Goal: Register for event/course

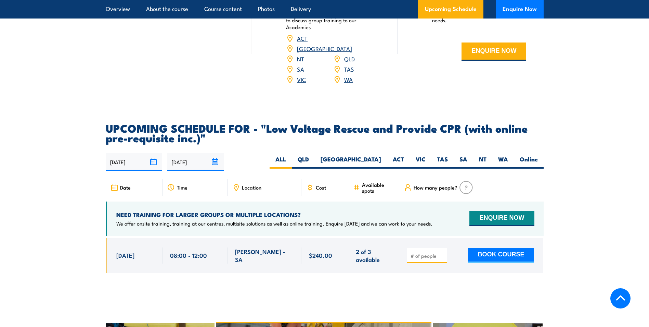
scroll to position [1061, 0]
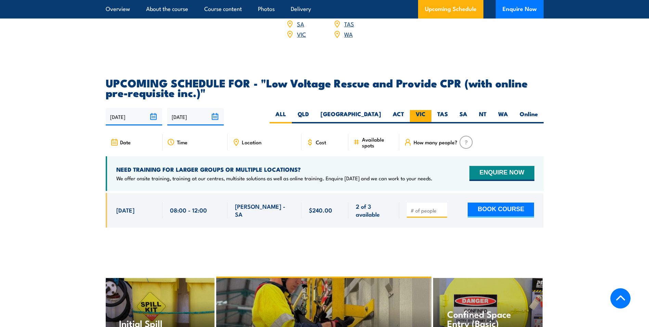
click at [416, 110] on label "VIC" at bounding box center [421, 116] width 22 height 13
click at [426, 110] on input "VIC" at bounding box center [428, 112] width 4 height 4
radio input "true"
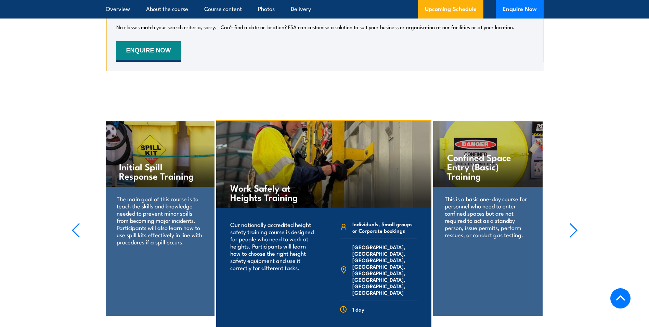
scroll to position [1300, 0]
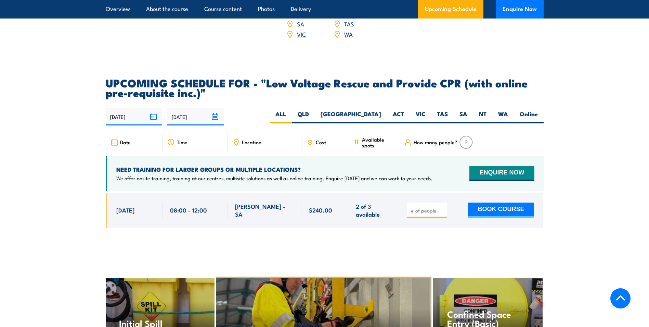
scroll to position [1095, 0]
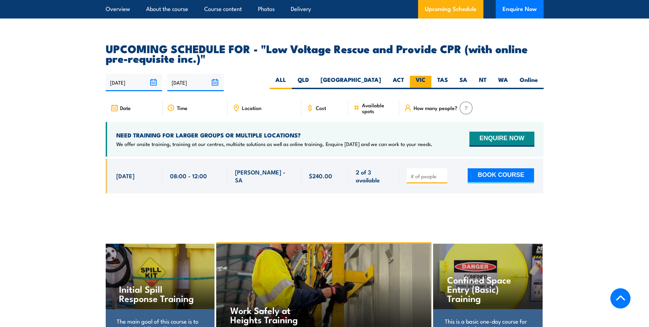
click at [420, 76] on label "VIC" at bounding box center [421, 82] width 22 height 13
click at [426, 76] on input "VIC" at bounding box center [428, 78] width 4 height 4
radio input "true"
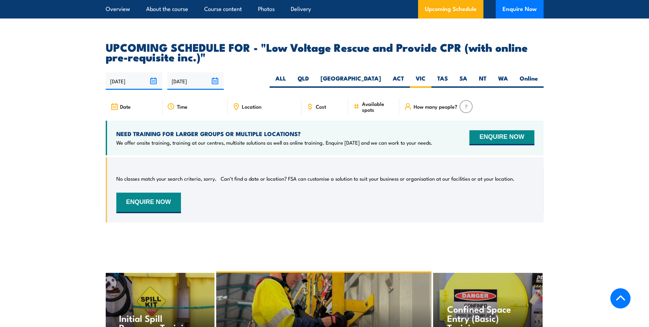
scroll to position [1128, 0]
